Goal: Check status: Check status

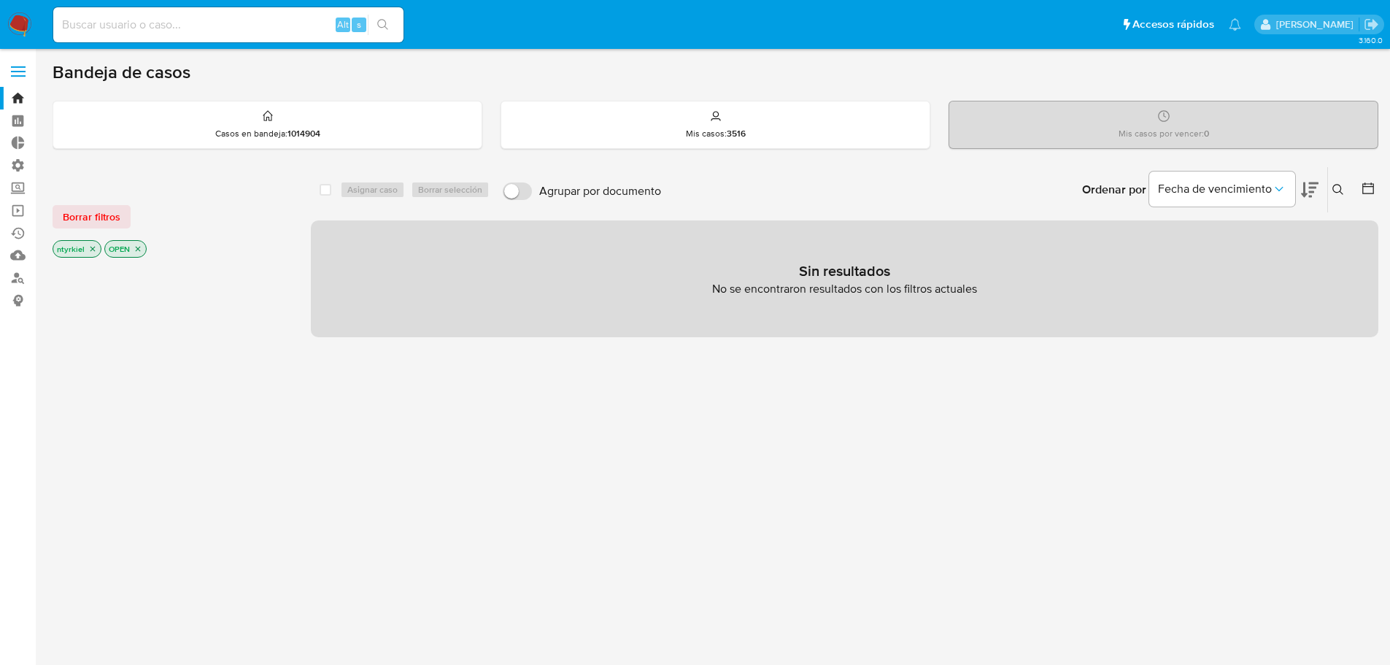
click at [153, 29] on input at bounding box center [228, 24] width 350 height 19
paste input "333916664"
type input "333916664"
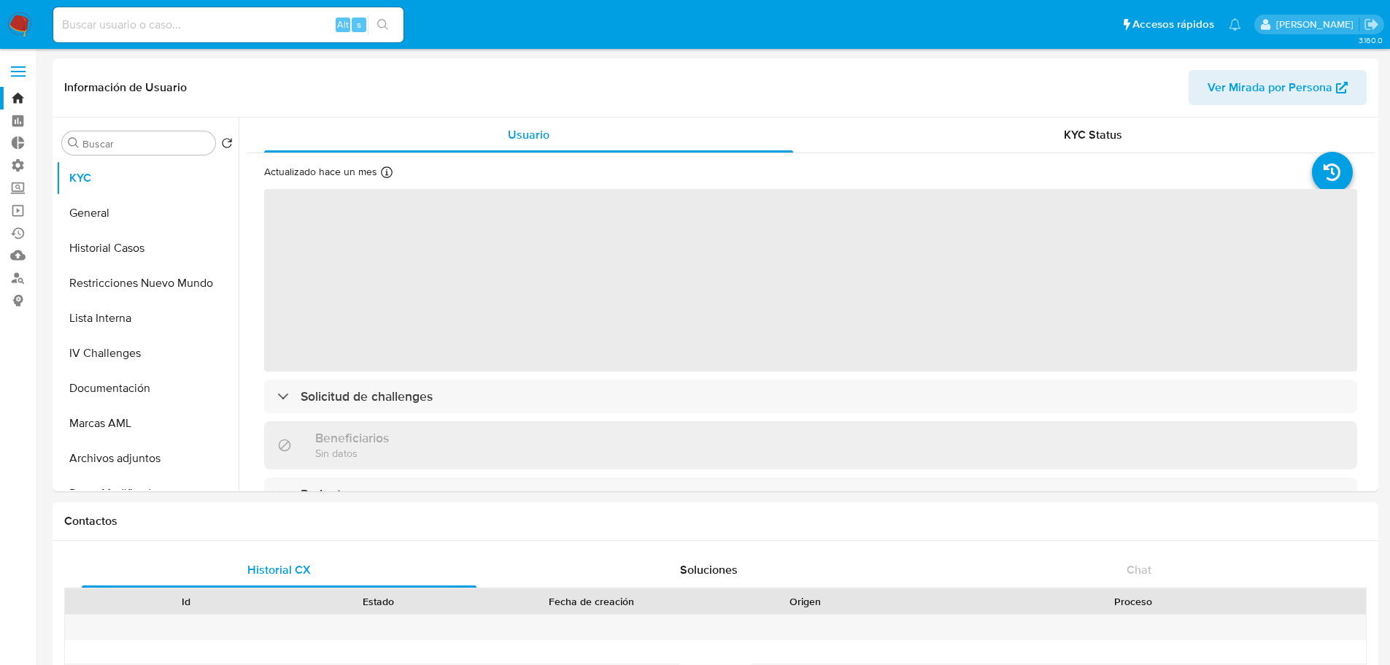
select select "10"
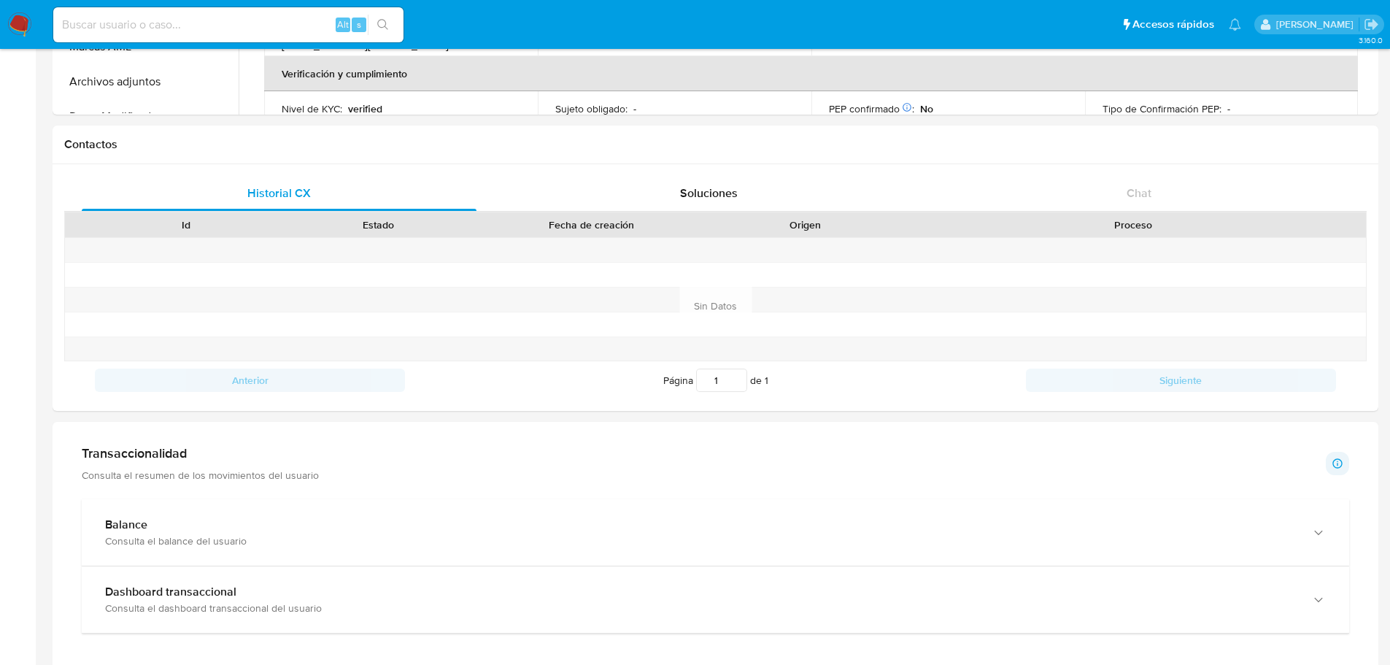
scroll to position [803, 0]
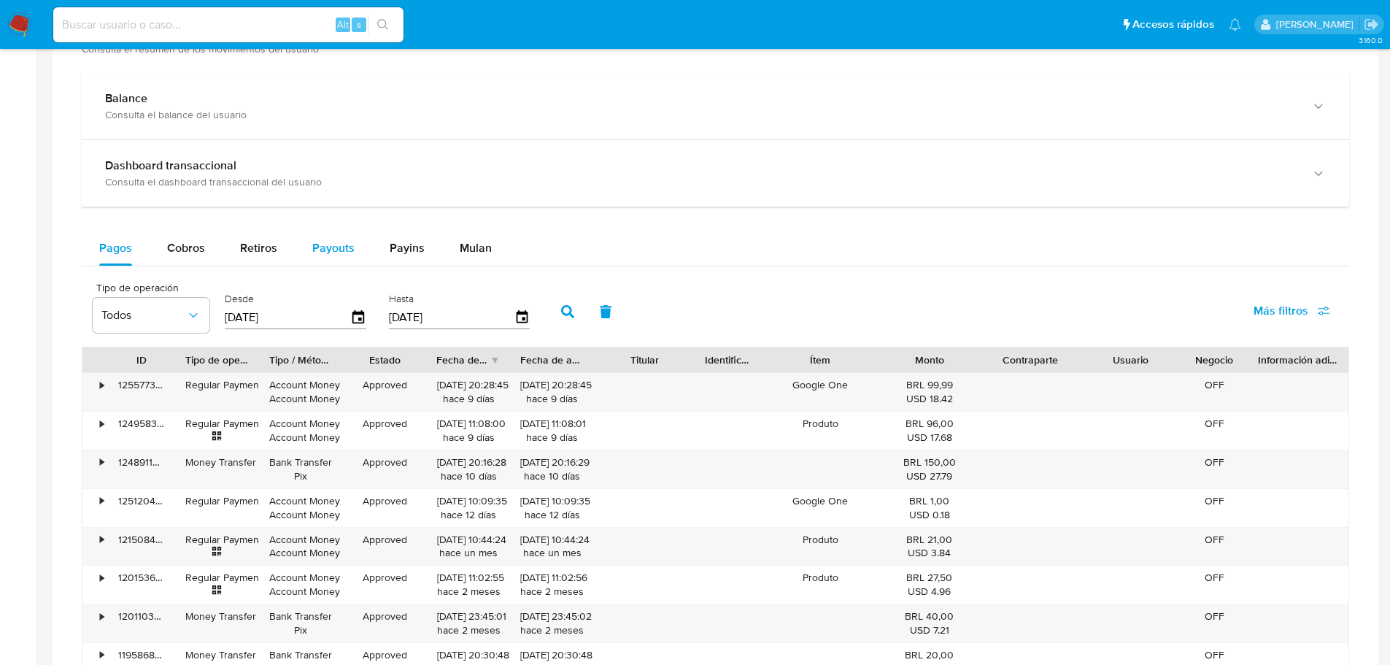
click at [348, 252] on span "Payouts" at bounding box center [333, 247] width 42 height 17
select select "10"
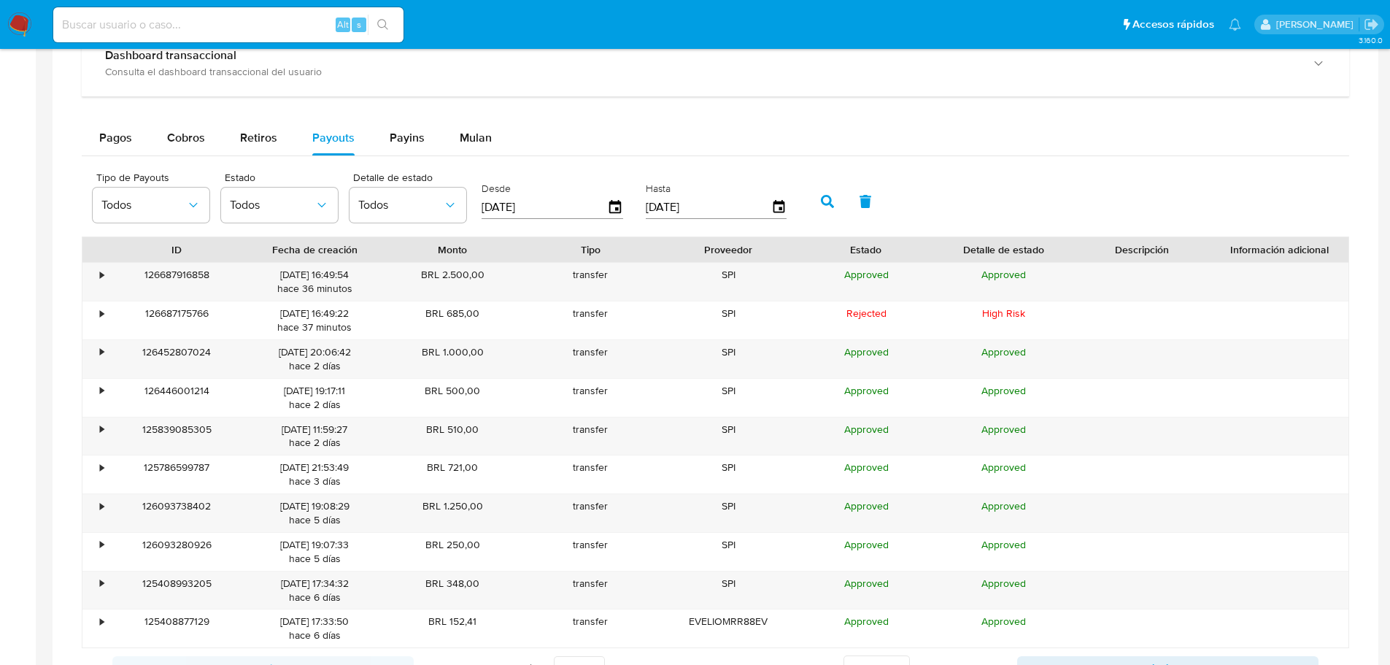
scroll to position [949, 0]
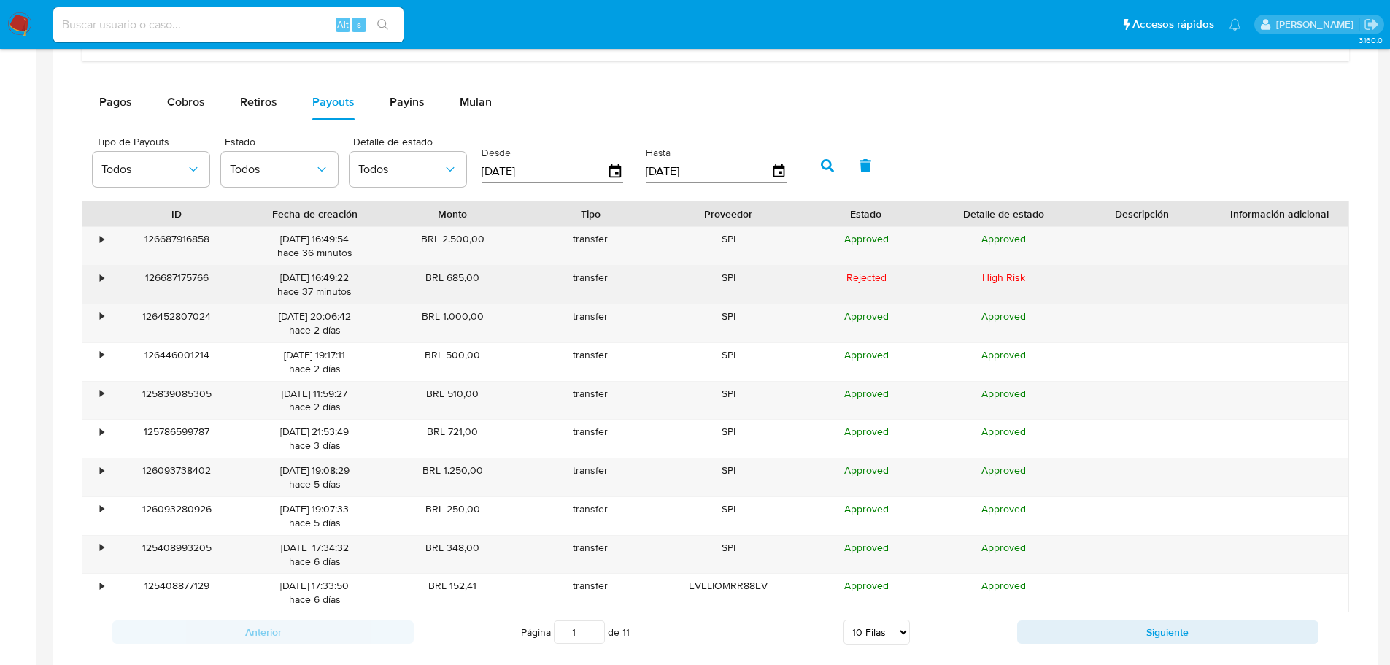
drag, startPoint x: 128, startPoint y: 287, endPoint x: 137, endPoint y: 287, distance: 9.5
click at [128, 287] on div "126687175766" at bounding box center [177, 285] width 138 height 38
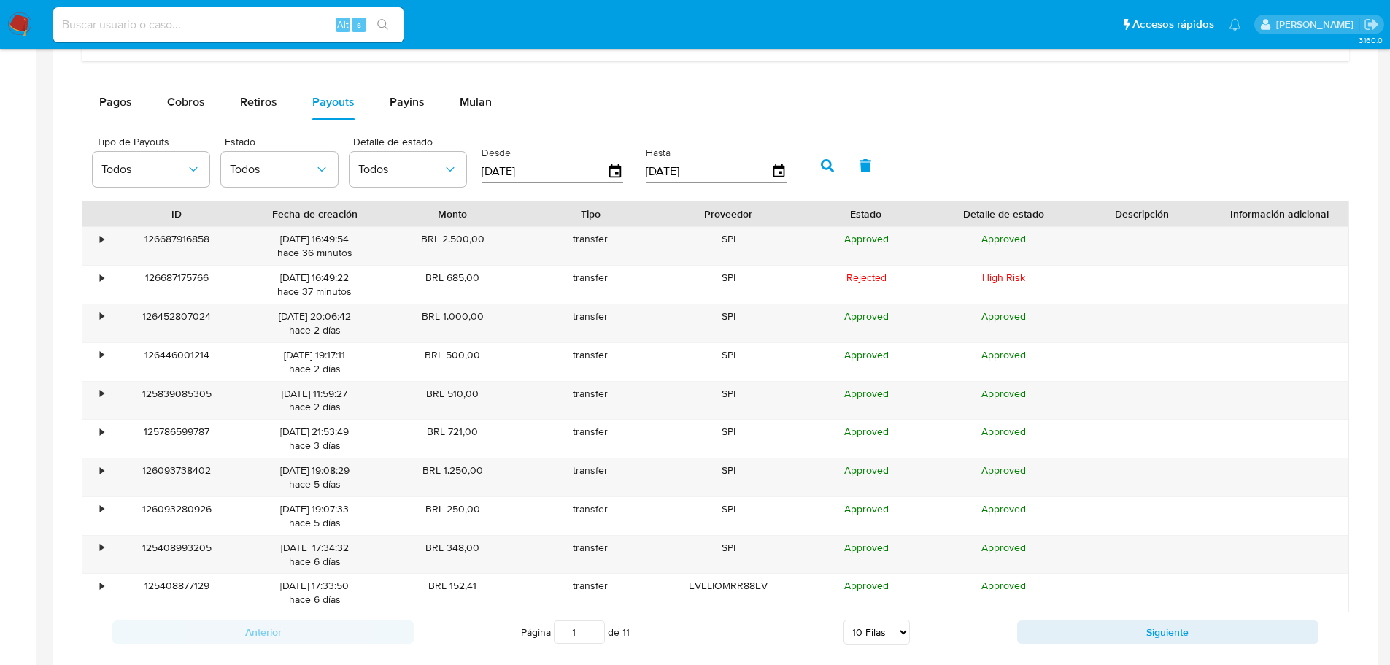
click at [1004, 119] on div "Pagos Cobros Retiros Payouts Payins Mulan" at bounding box center [715, 102] width 1267 height 35
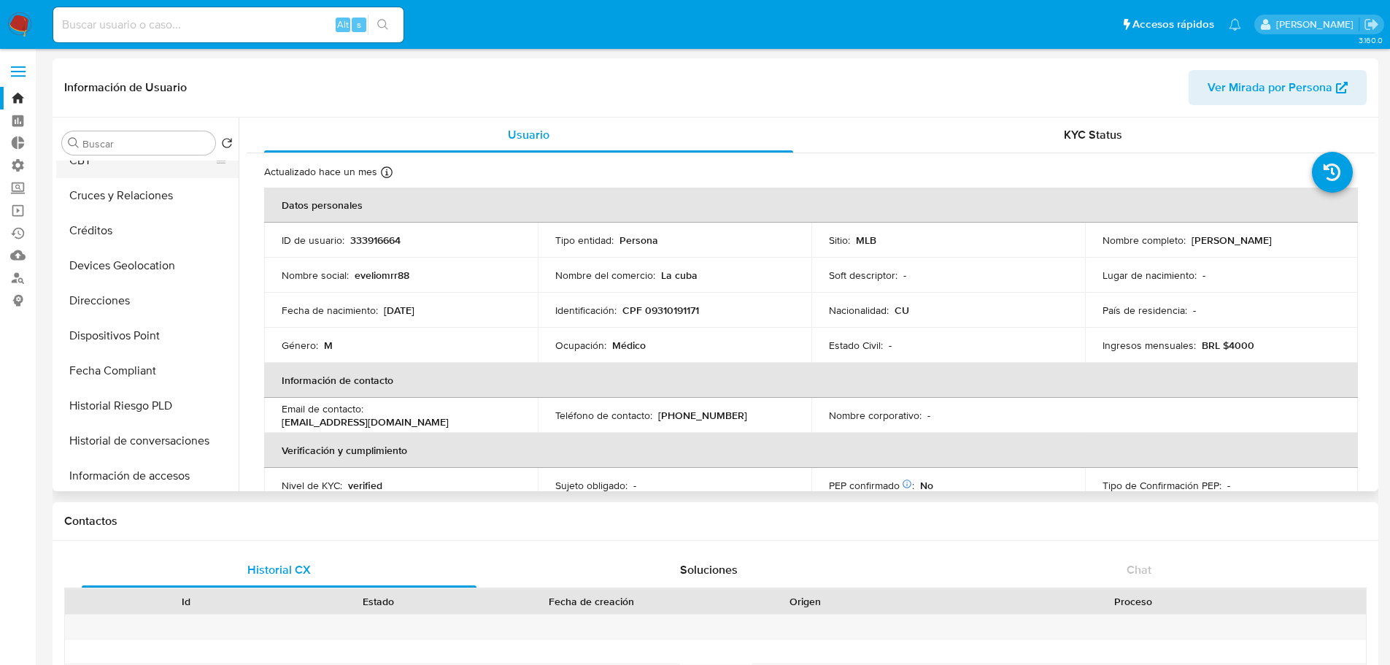
scroll to position [0, 0]
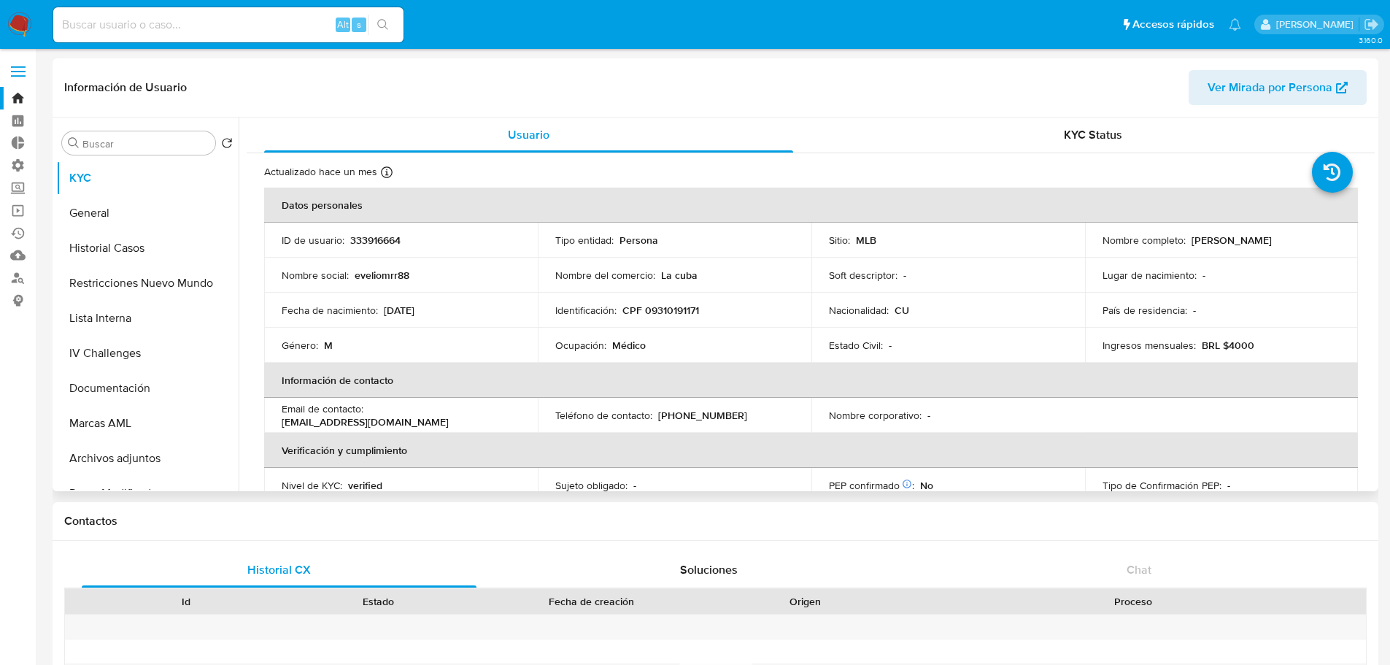
click at [388, 244] on p "333916664" at bounding box center [375, 239] width 50 height 13
copy p "333916664"
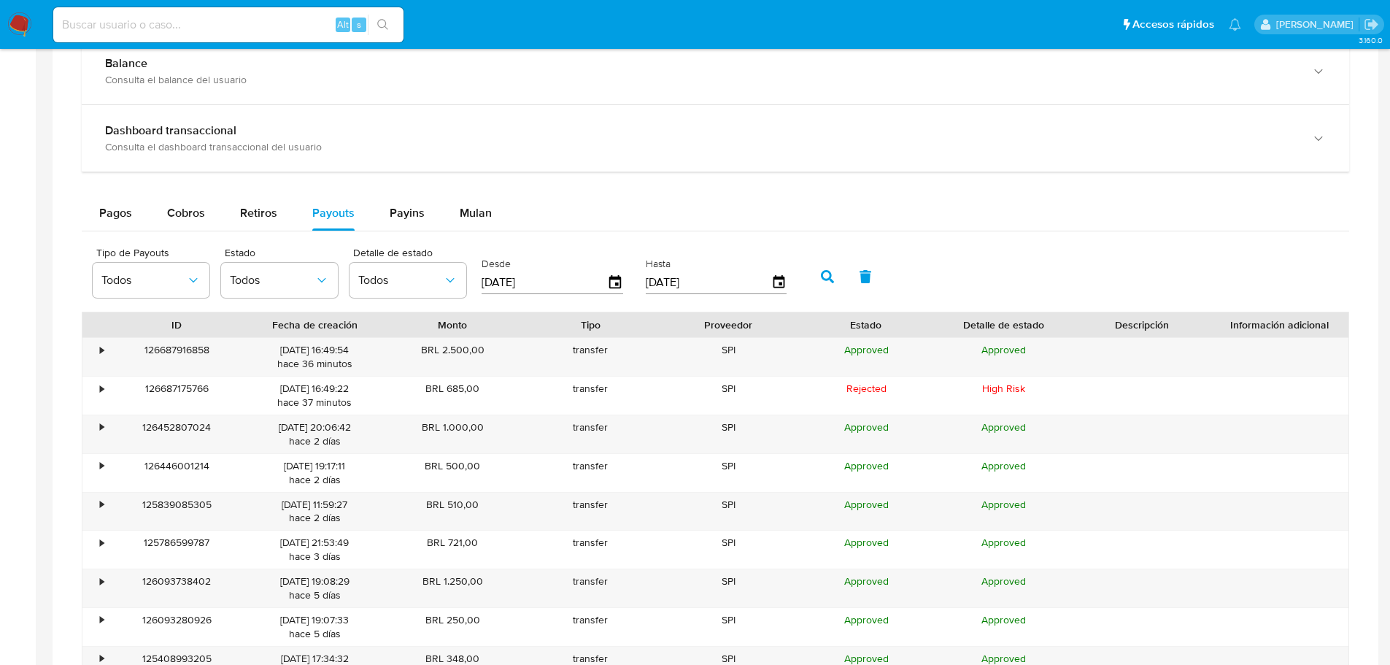
scroll to position [949, 0]
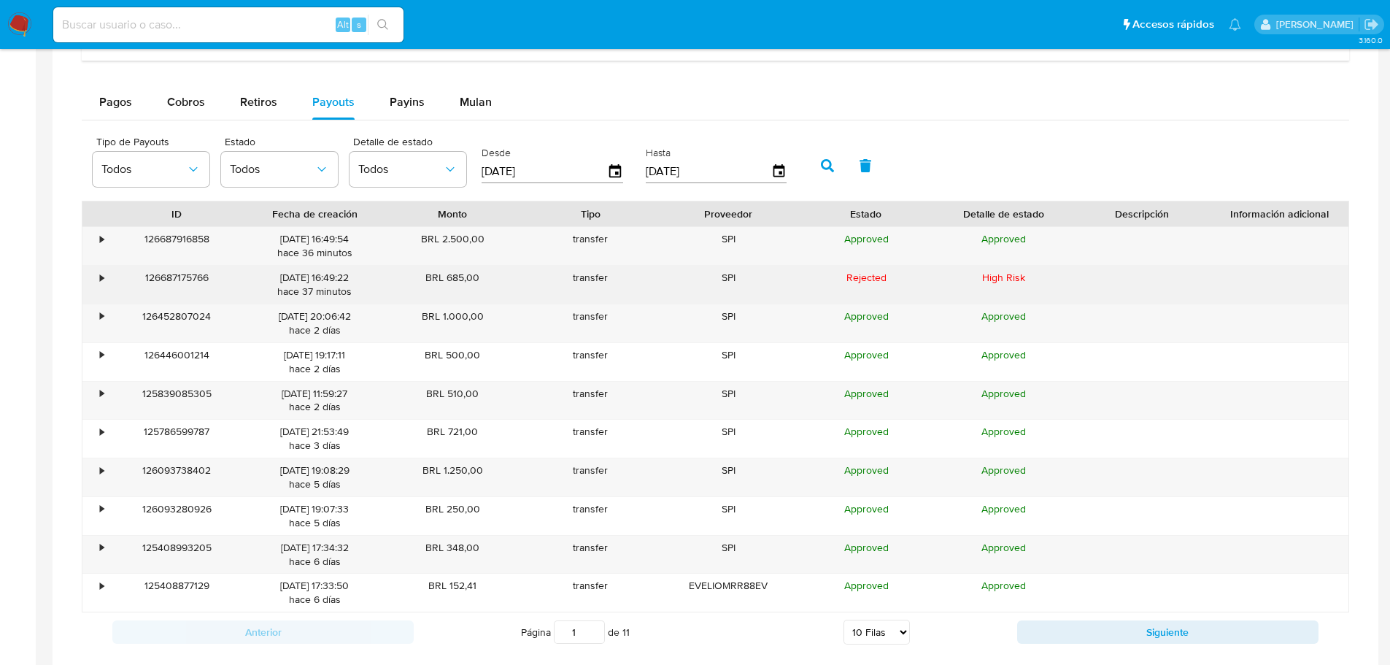
click at [183, 274] on div "126687175766" at bounding box center [177, 285] width 138 height 38
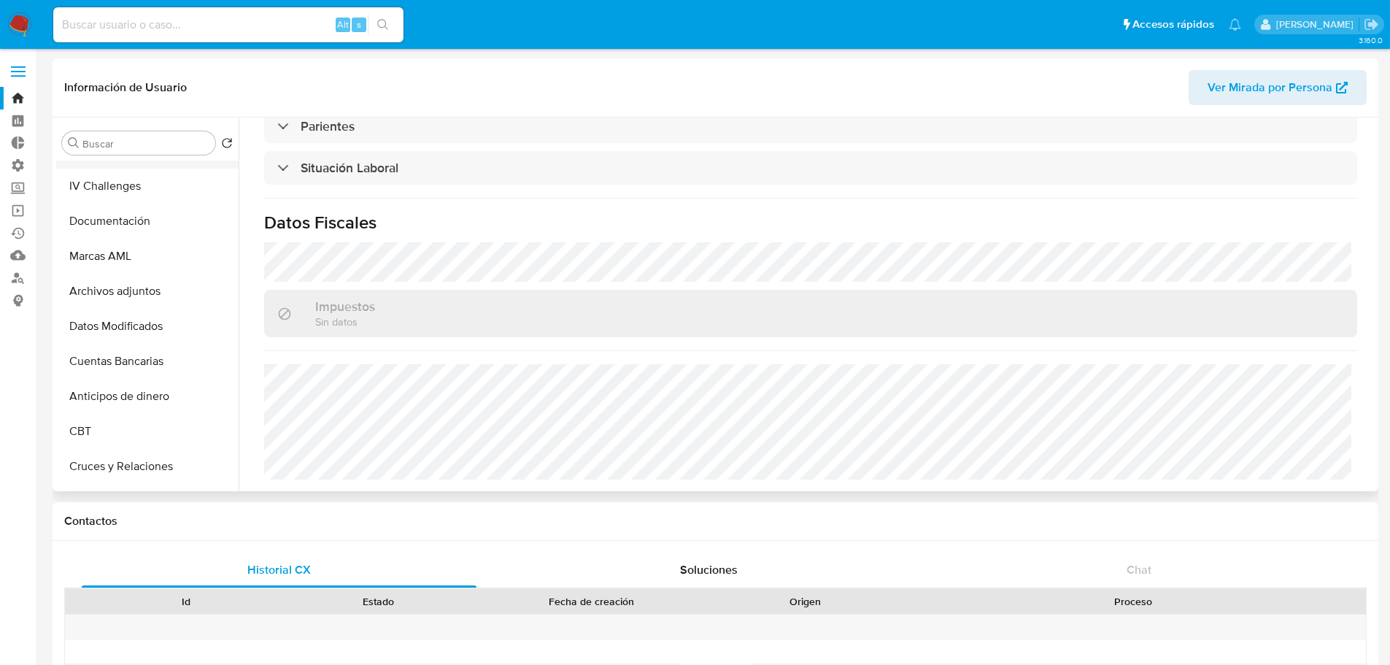
scroll to position [30, 0]
click at [121, 228] on button "Historial Casos" at bounding box center [141, 218] width 171 height 35
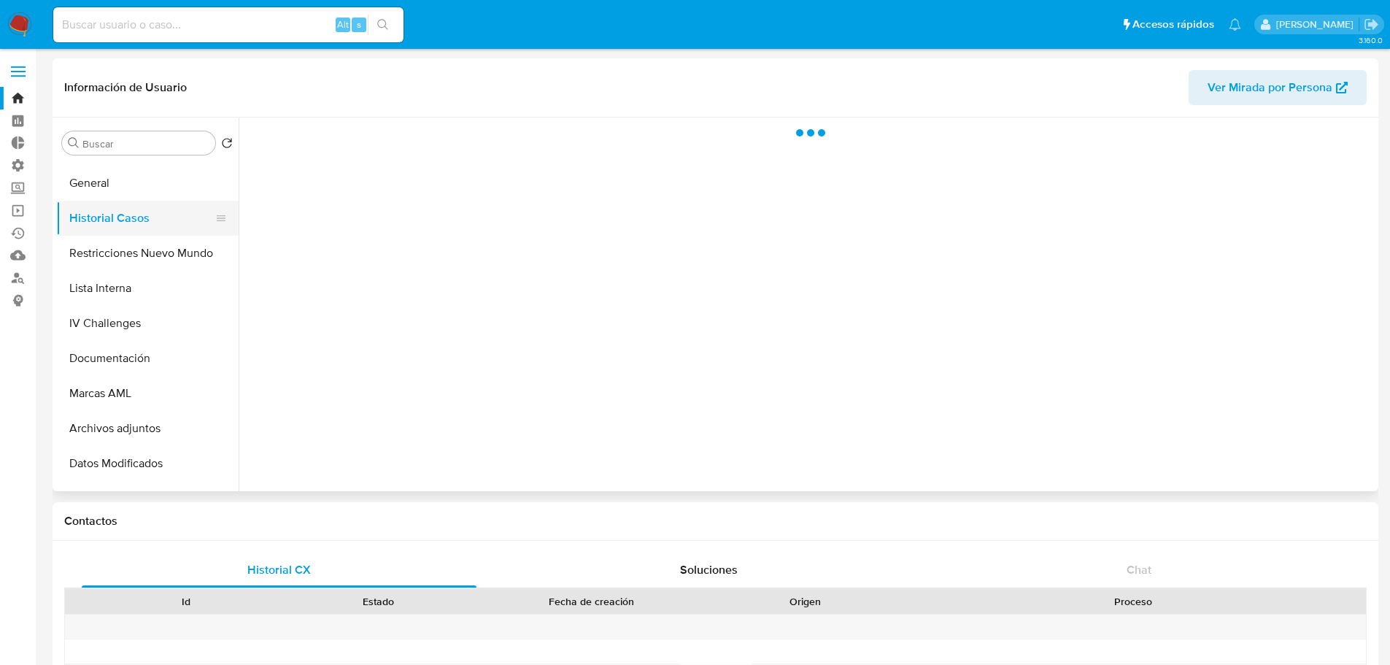
scroll to position [0, 0]
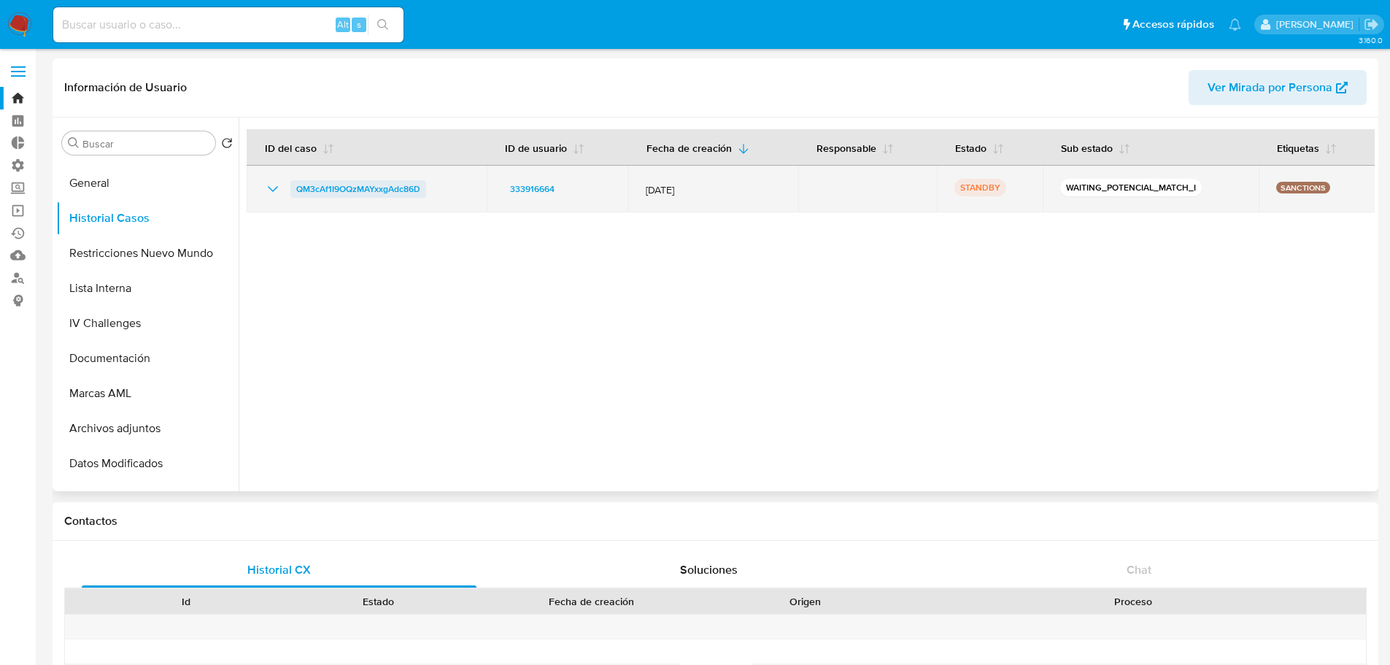
click at [380, 193] on span "QM3cAf1I9OQzMAYxxgAdc86D" at bounding box center [358, 189] width 124 height 18
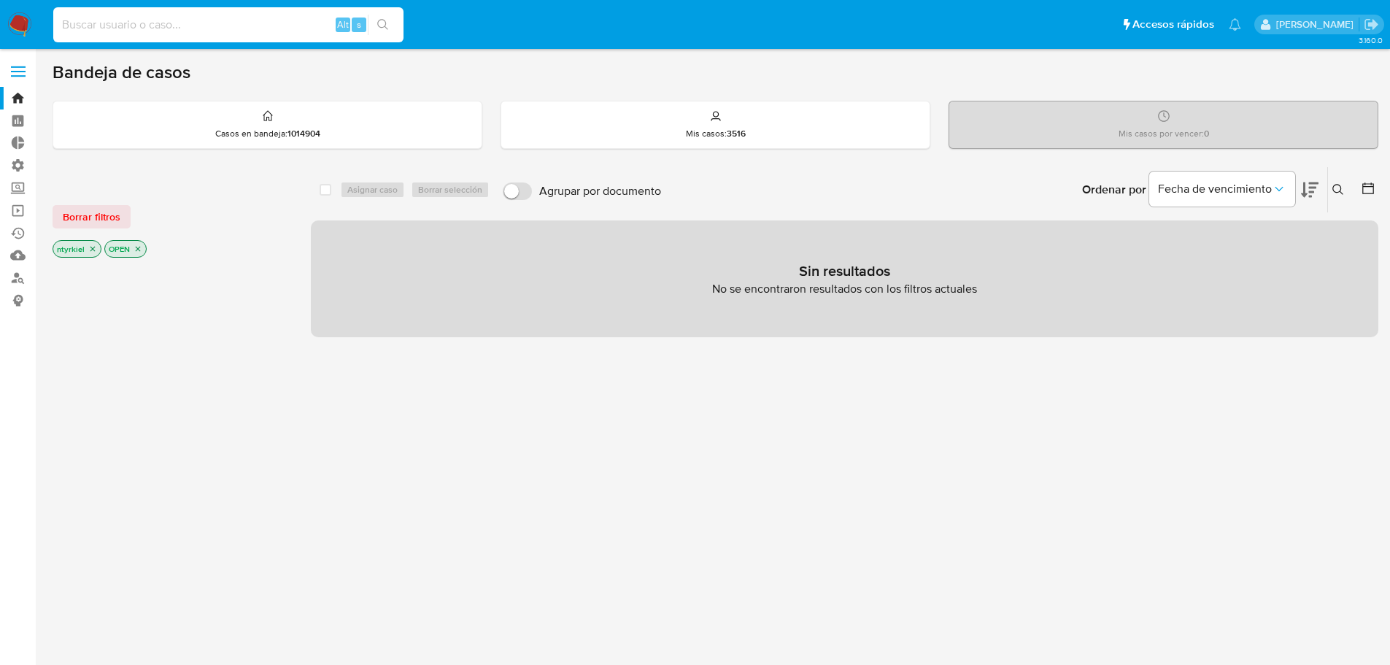
click at [165, 26] on input at bounding box center [228, 24] width 350 height 19
paste input "243437195"
type input "243437195"
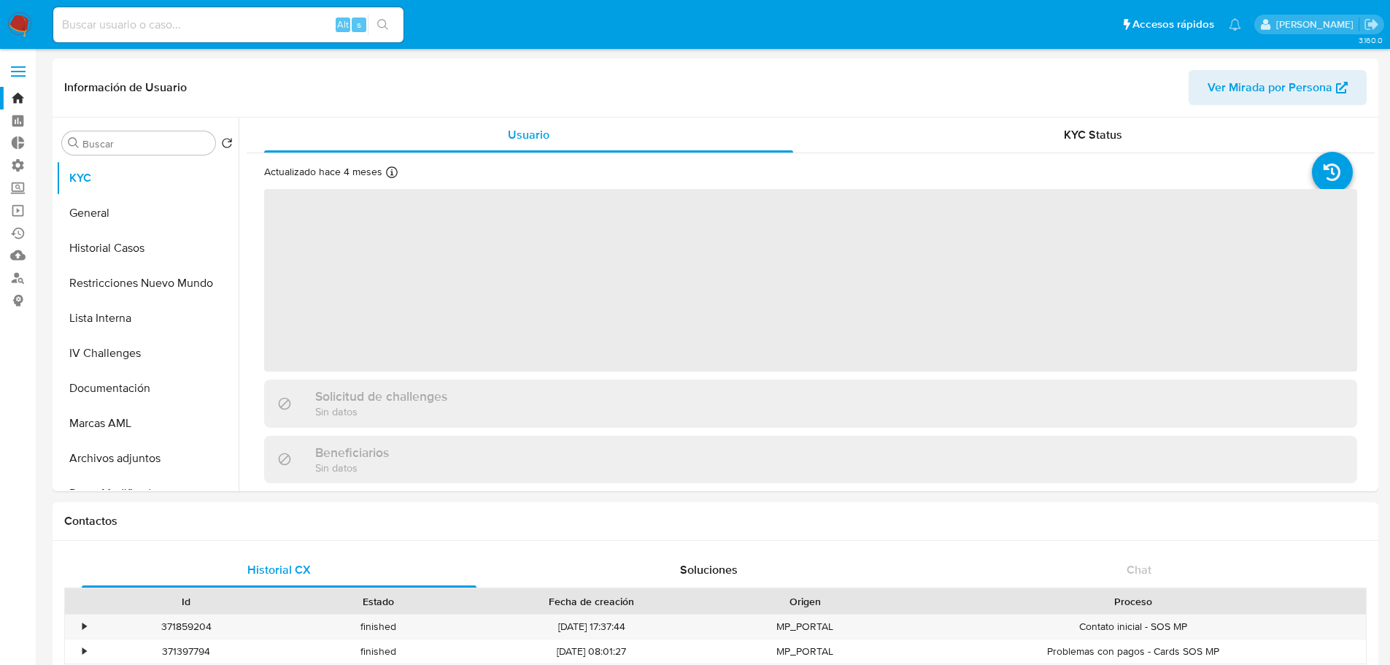
select select "10"
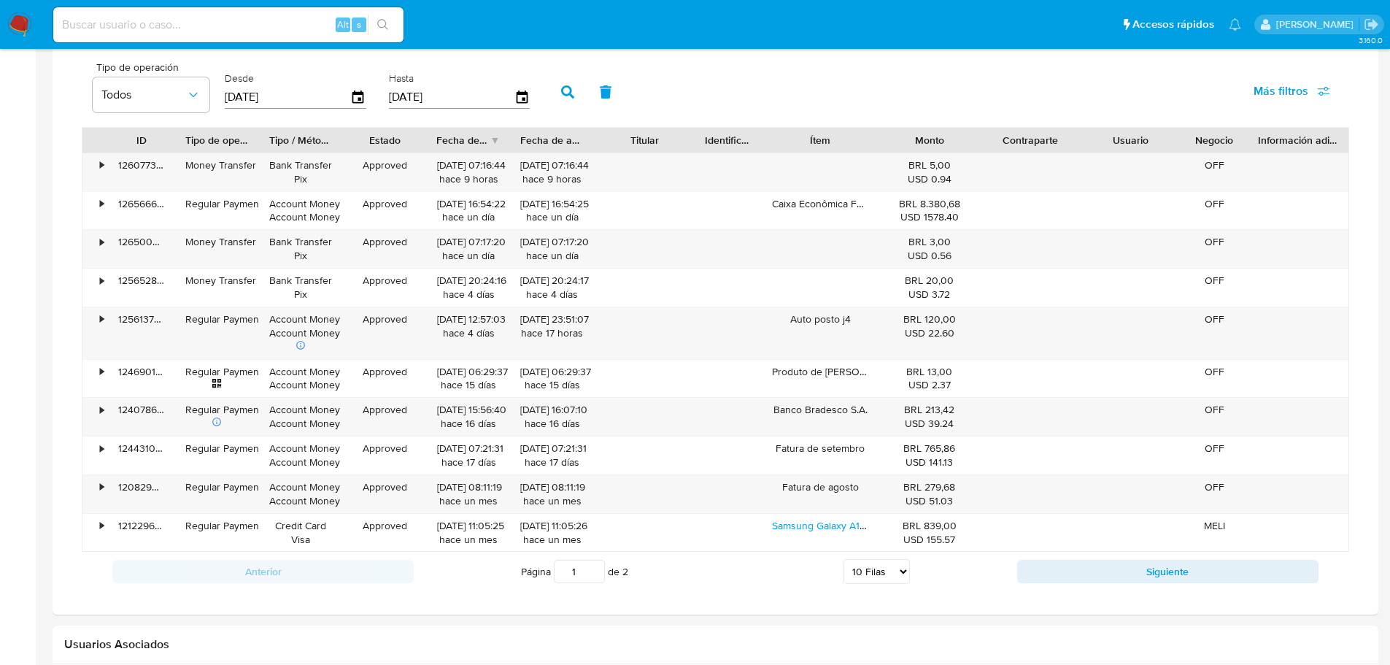
scroll to position [657, 0]
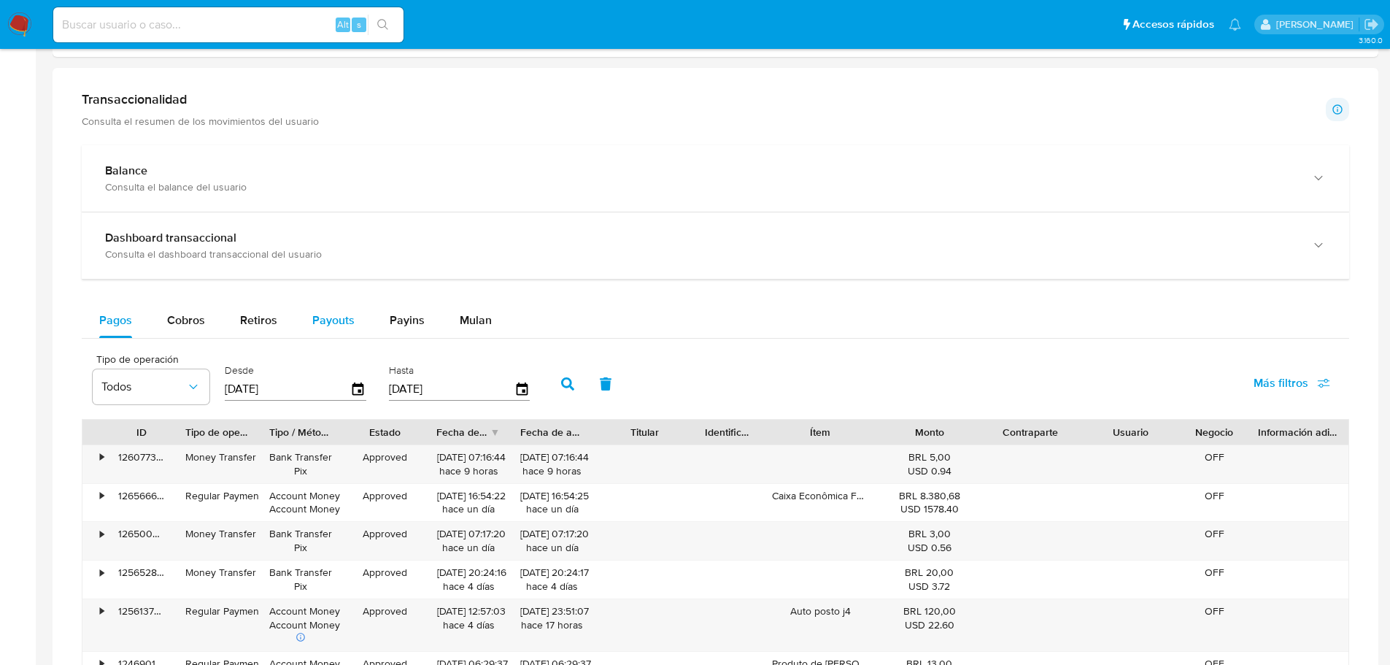
click at [321, 327] on span "Payouts" at bounding box center [333, 320] width 42 height 17
select select "10"
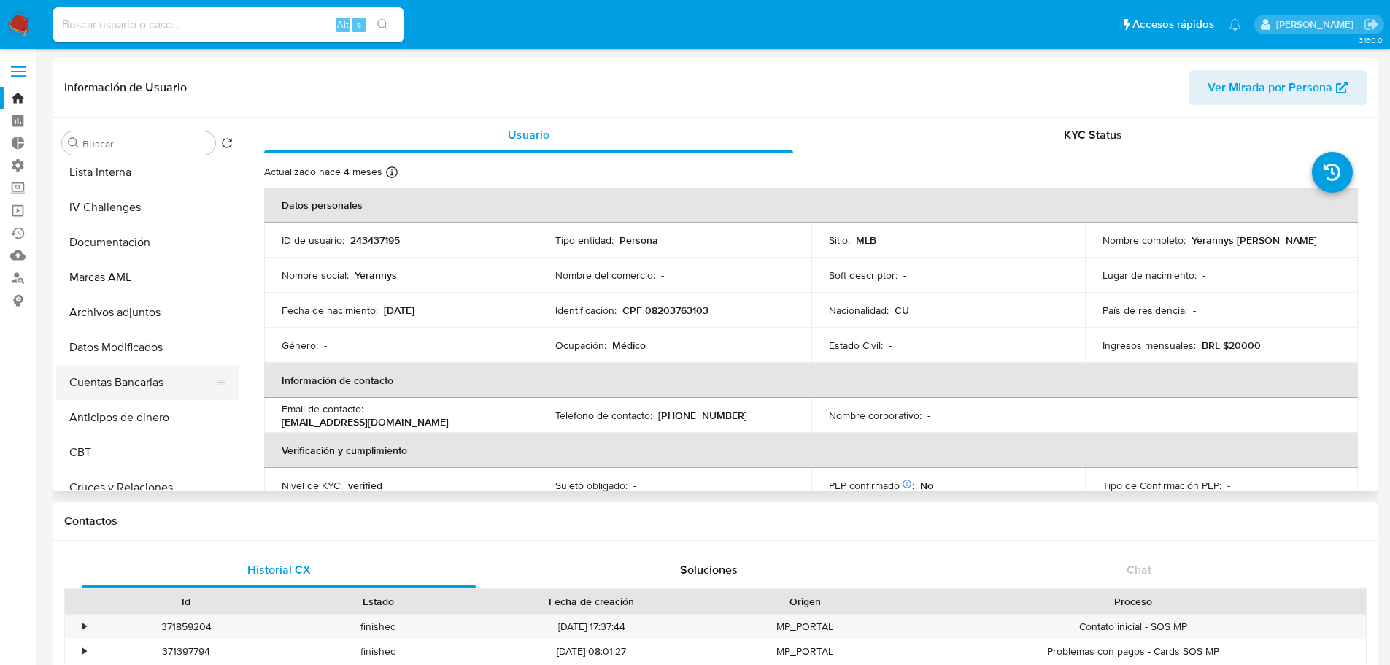
scroll to position [0, 0]
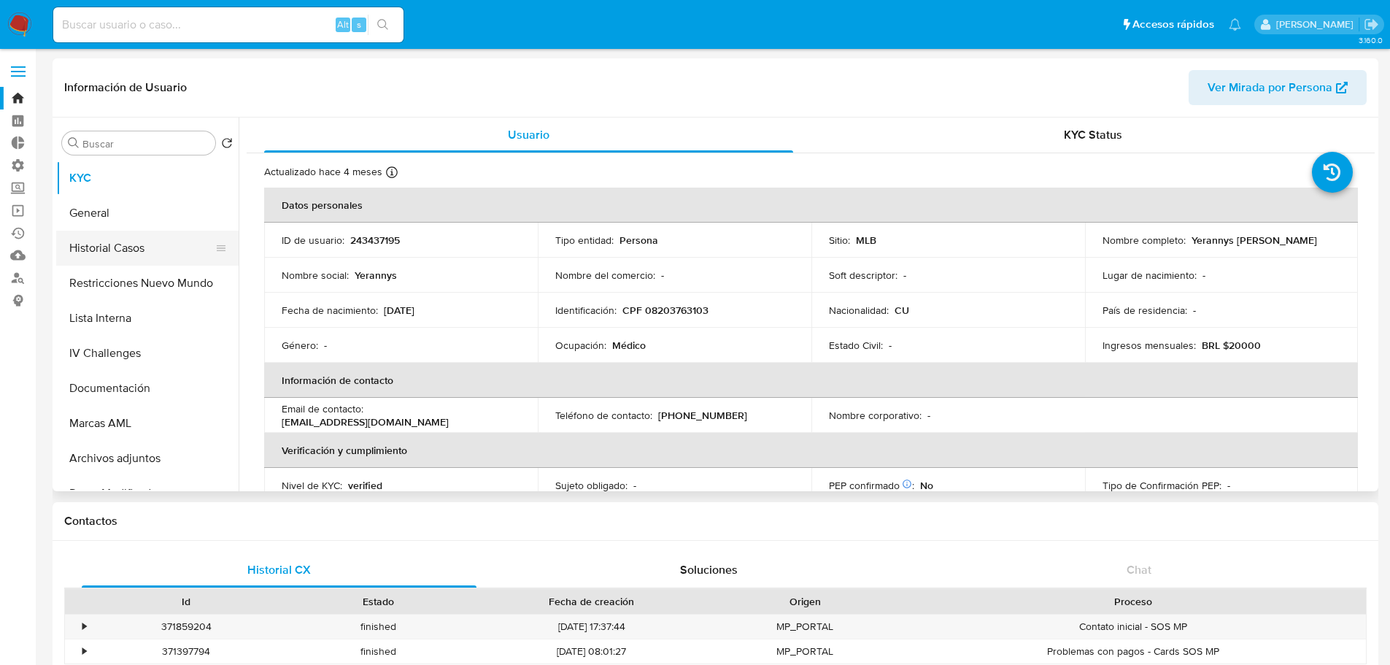
click at [115, 260] on button "Historial Casos" at bounding box center [141, 248] width 171 height 35
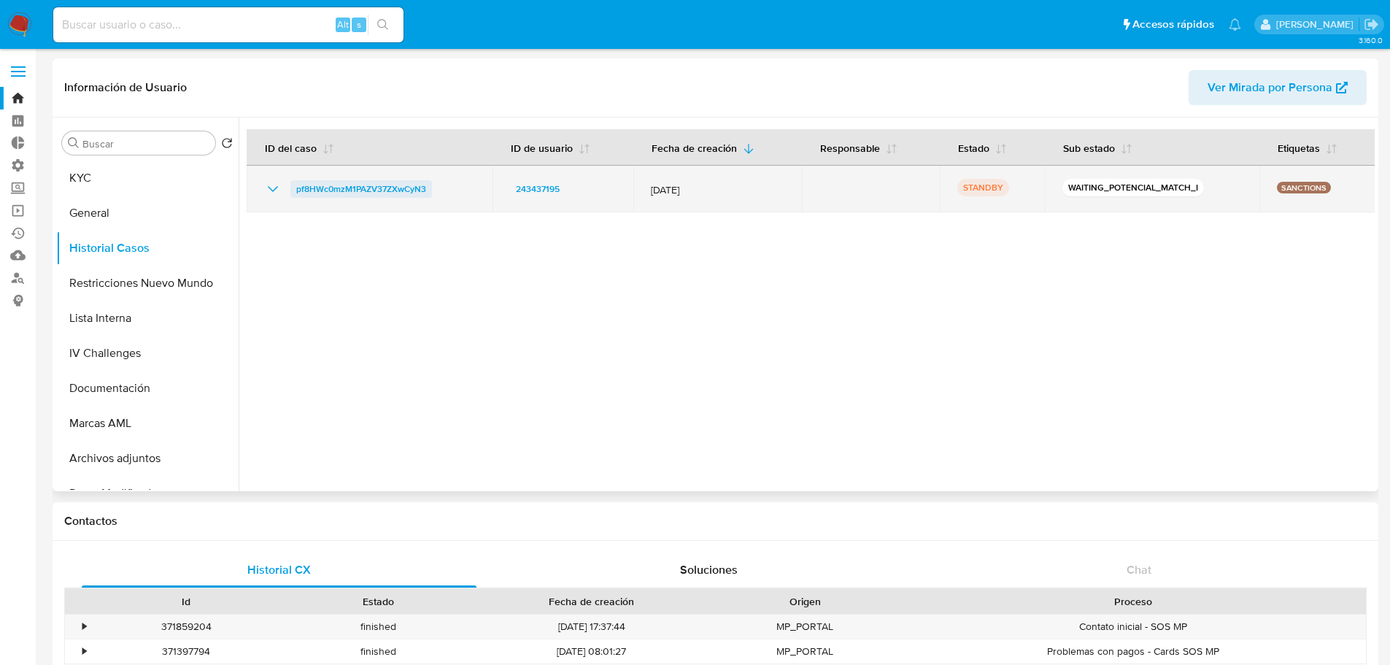
click at [358, 188] on span "pf8HWc0mzM1PAZV37ZXwCyN3" at bounding box center [361, 189] width 130 height 18
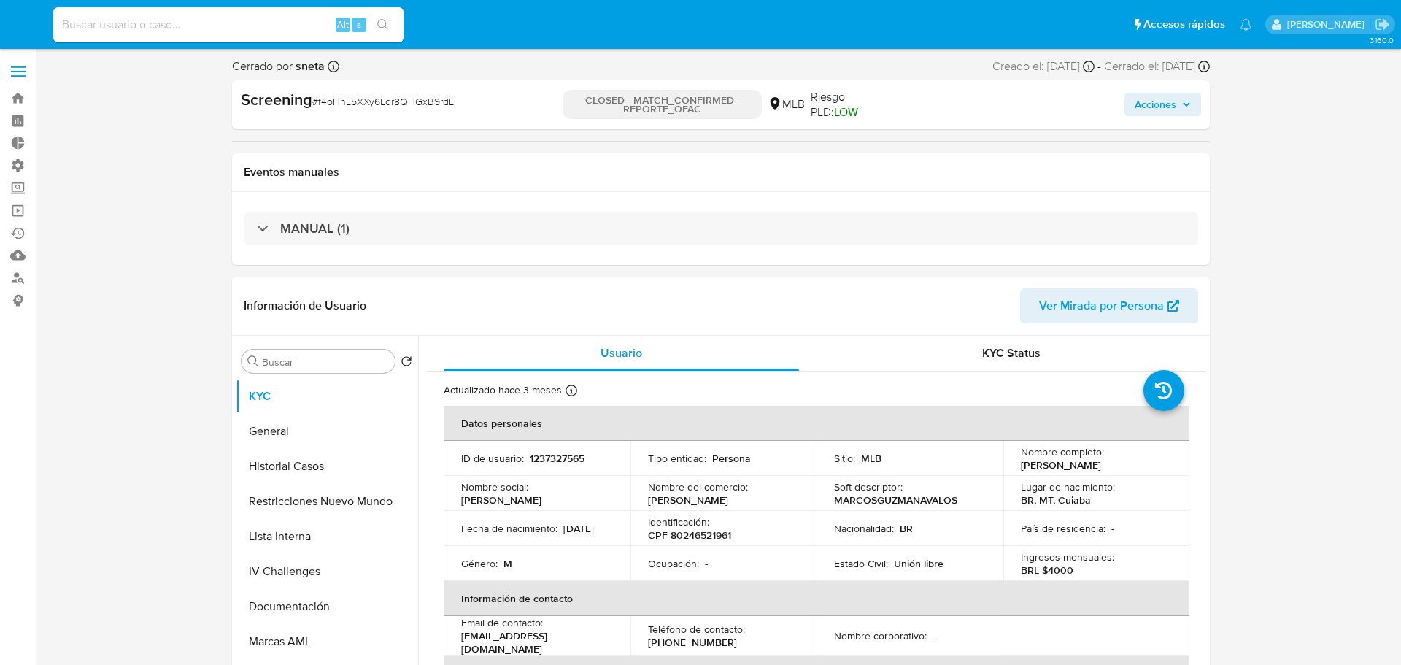
select select "10"
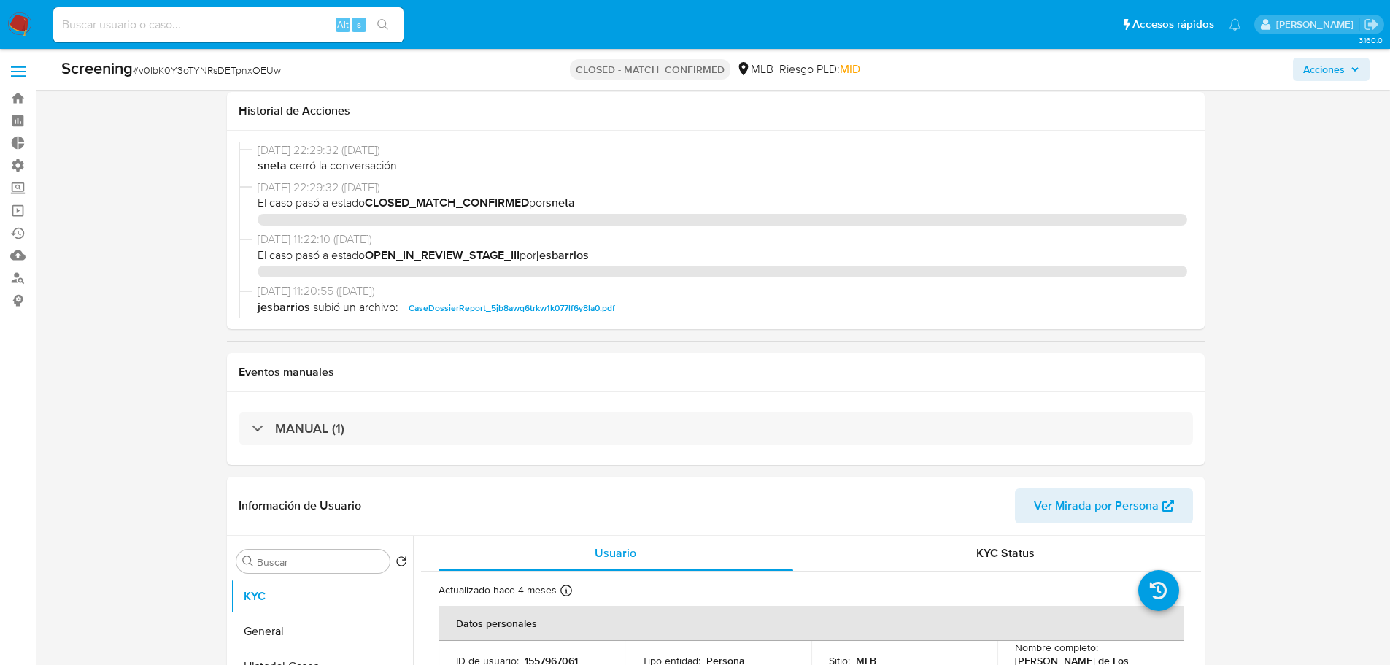
select select "10"
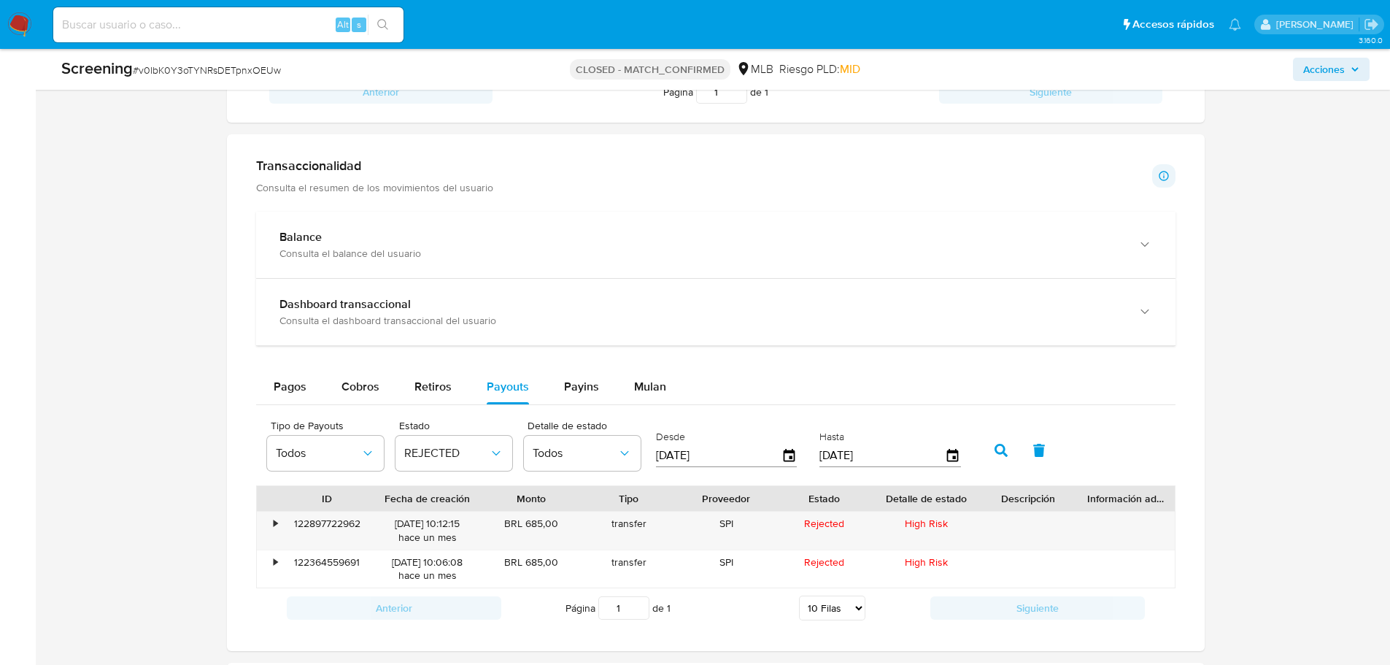
scroll to position [1144, 0]
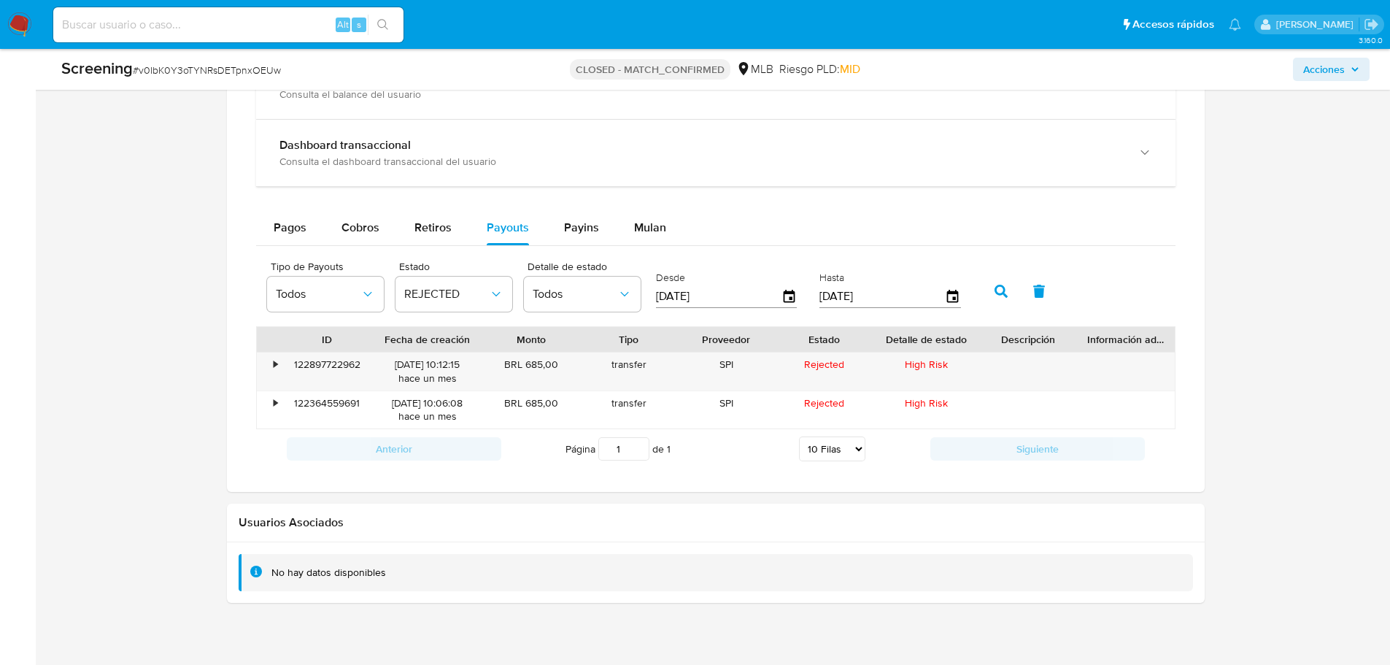
click at [227, 433] on div at bounding box center [716, 233] width 978 height 517
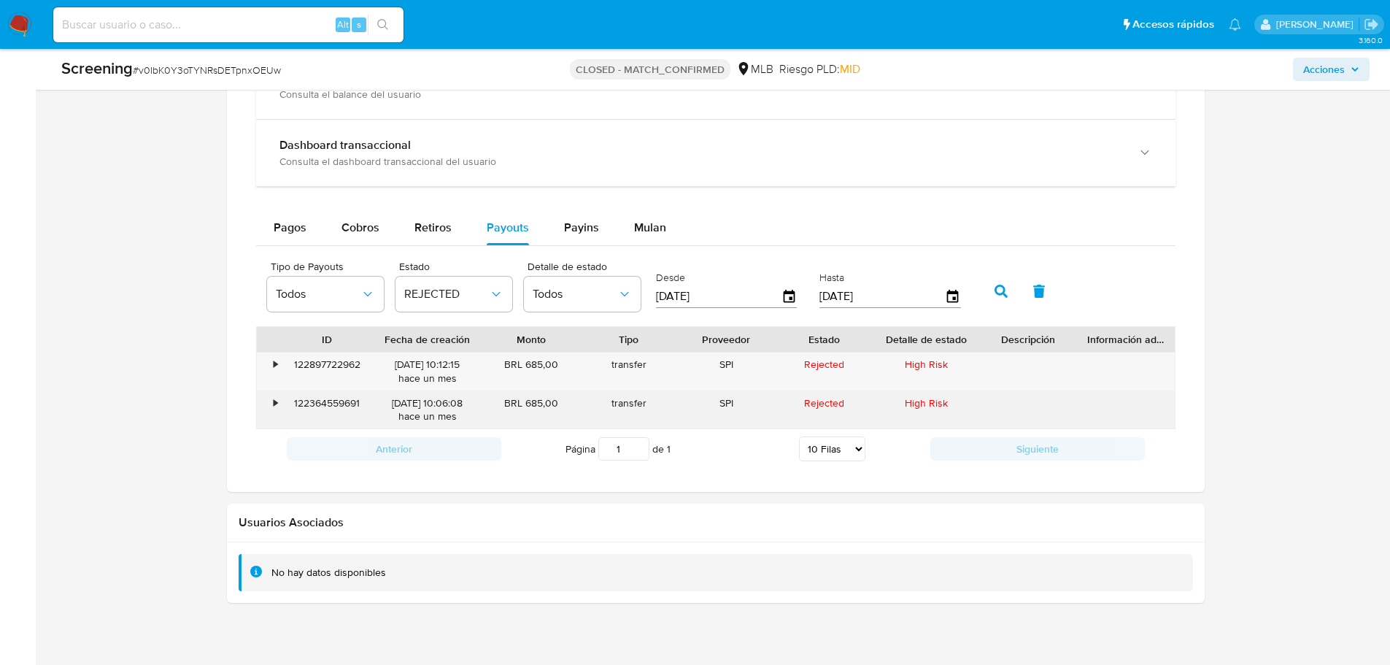
click at [314, 404] on div "122364559691" at bounding box center [327, 410] width 90 height 38
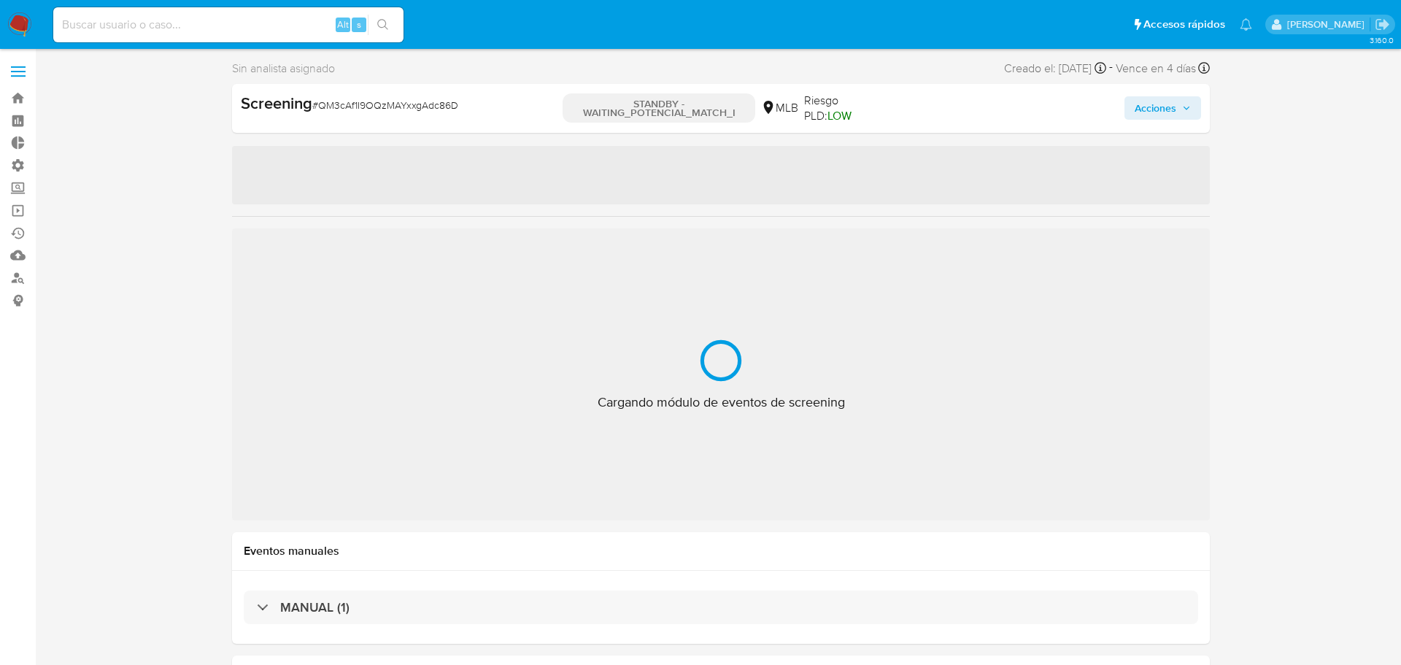
select select "10"
